Goal: Information Seeking & Learning: Find specific page/section

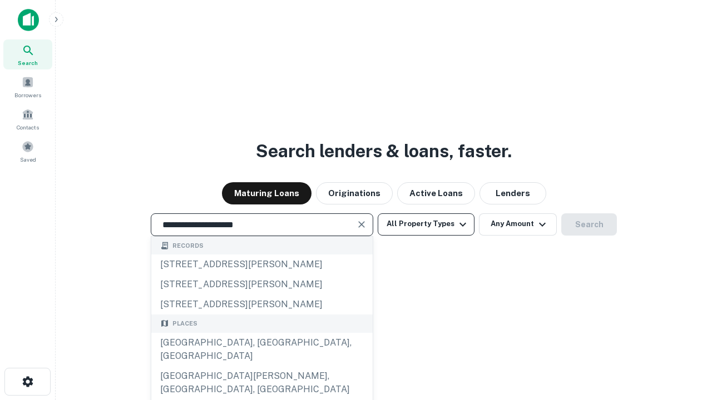
click at [261, 366] on div "[GEOGRAPHIC_DATA], [GEOGRAPHIC_DATA], [GEOGRAPHIC_DATA]" at bounding box center [261, 349] width 221 height 33
click at [426, 224] on button "All Property Types" at bounding box center [426, 224] width 97 height 22
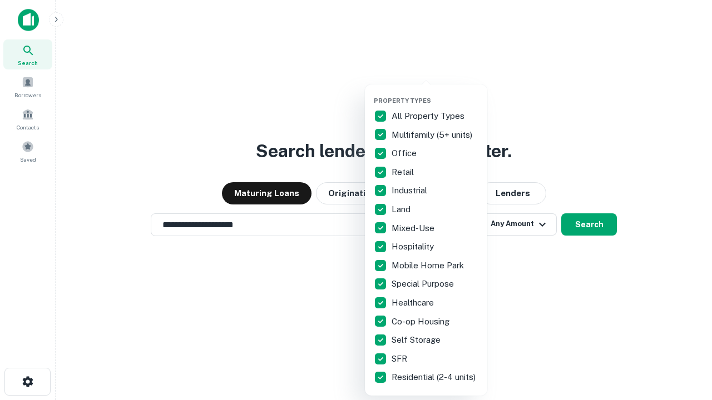
type input "**********"
click at [435, 93] on button "button" at bounding box center [435, 93] width 122 height 1
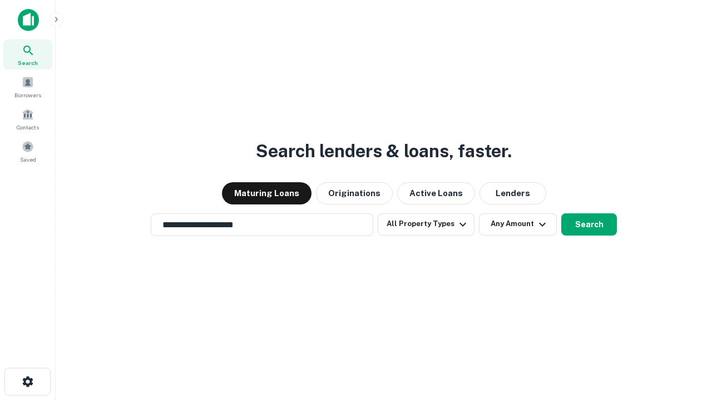
scroll to position [17, 0]
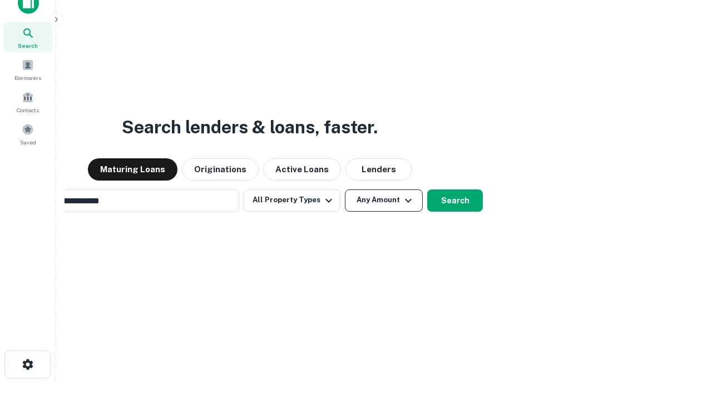
click at [345, 190] on button "Any Amount" at bounding box center [384, 201] width 78 height 22
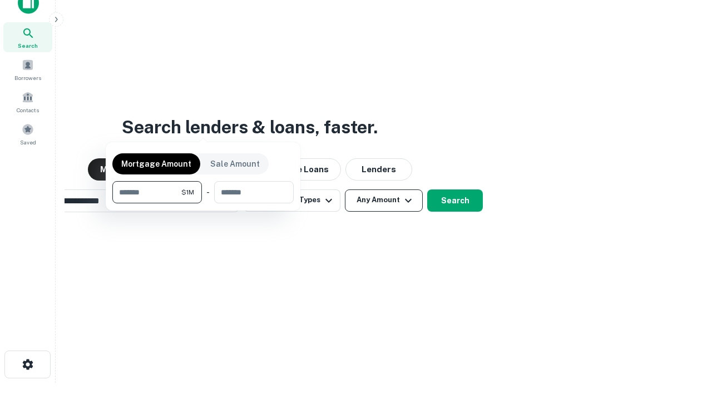
scroll to position [18, 0]
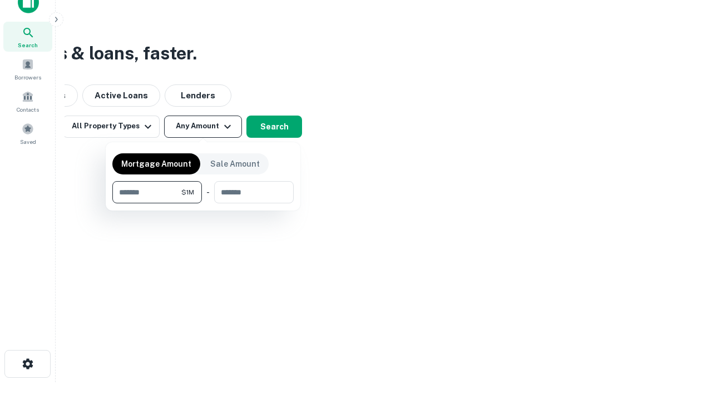
type input "*******"
click at [203, 203] on button "button" at bounding box center [202, 203] width 181 height 1
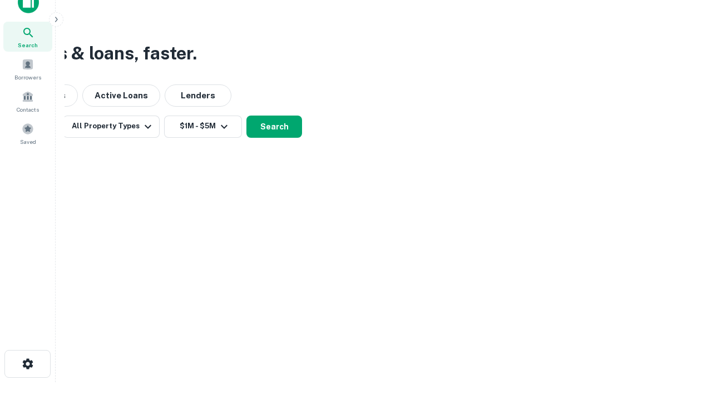
scroll to position [17, 0]
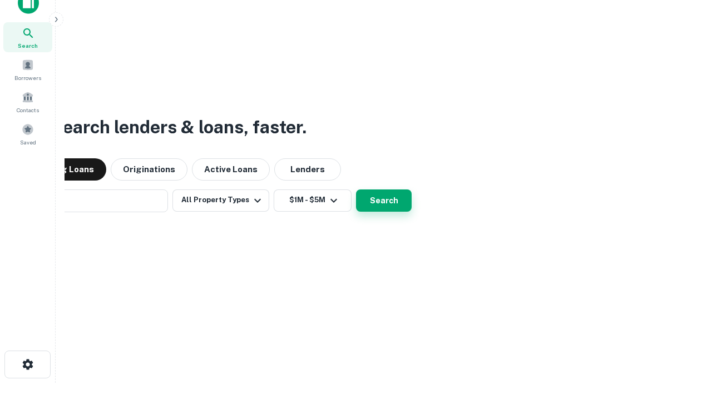
click at [356, 190] on button "Search" at bounding box center [384, 201] width 56 height 22
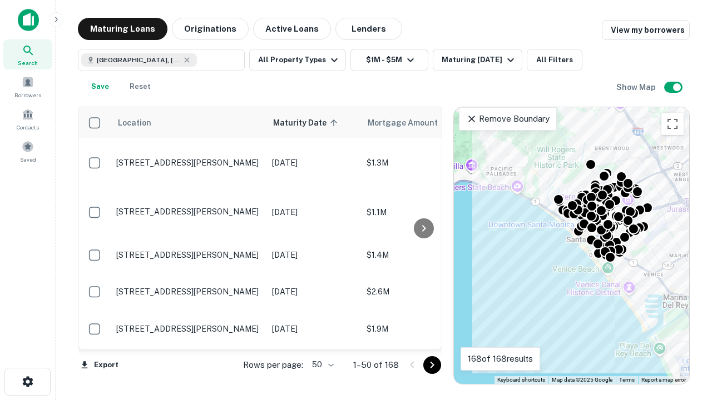
click at [321, 365] on body "Search Borrowers Contacts Saved Maturing Loans Originations Active Loans Lender…" at bounding box center [356, 200] width 712 height 400
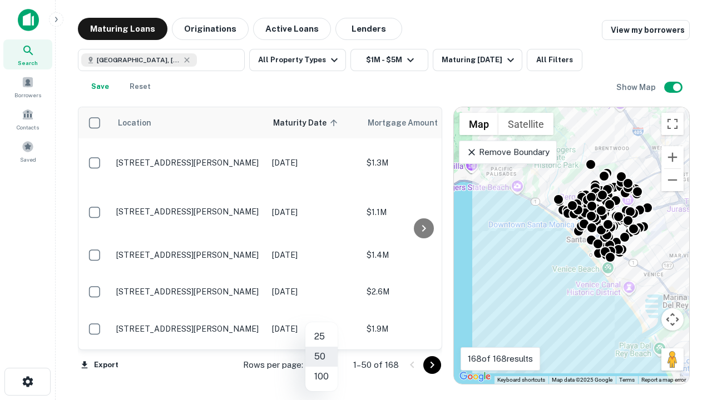
click at [321, 337] on li "25" at bounding box center [321, 337] width 32 height 20
